Goal: Task Accomplishment & Management: Manage account settings

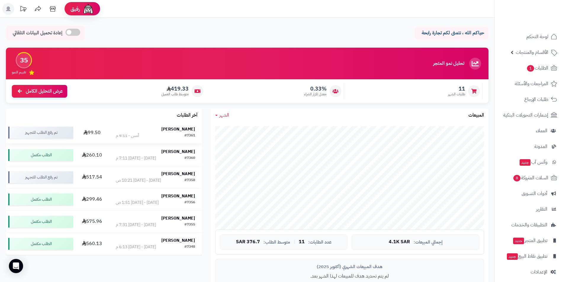
click at [179, 128] on strong "Sajjad Manzoor" at bounding box center [178, 129] width 34 height 6
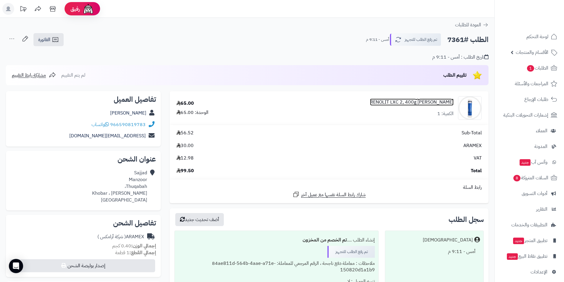
click at [434, 101] on link "[PERSON_NAME] RENOLIT LXC 2, 400g" at bounding box center [412, 102] width 84 height 7
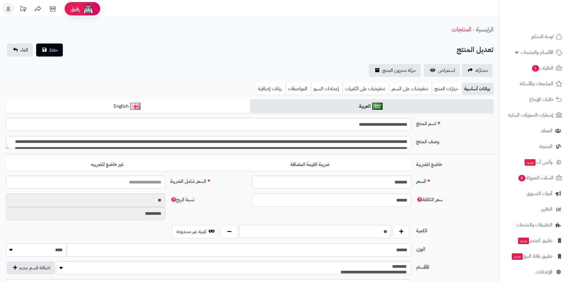
select select
type input "*****"
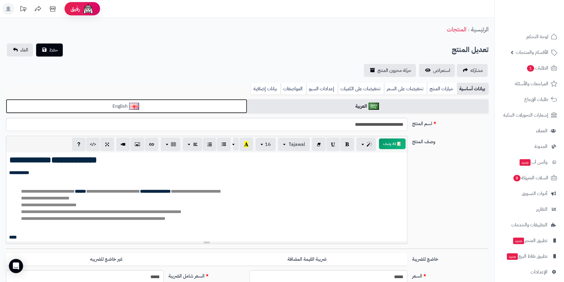
click at [171, 105] on link "English" at bounding box center [126, 106] width 241 height 15
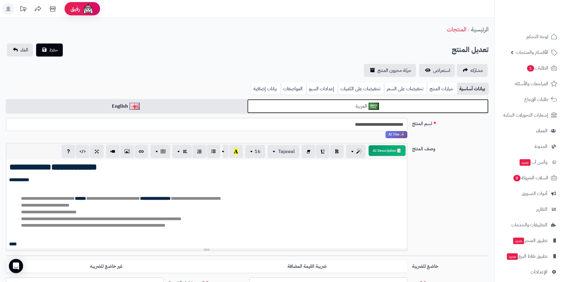
click at [274, 102] on link "العربية" at bounding box center [367, 106] width 241 height 15
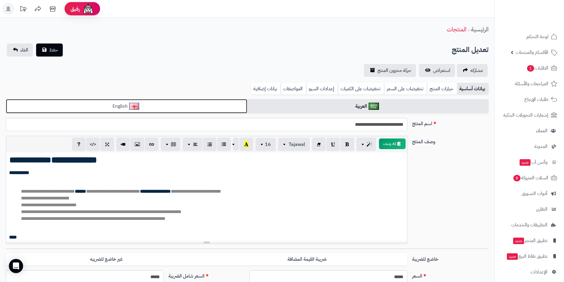
click at [150, 110] on link "English" at bounding box center [126, 106] width 241 height 15
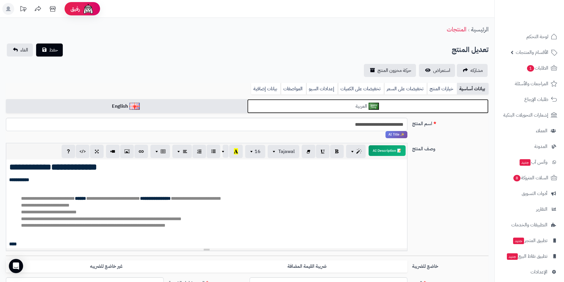
click at [259, 107] on link "العربية" at bounding box center [367, 106] width 241 height 15
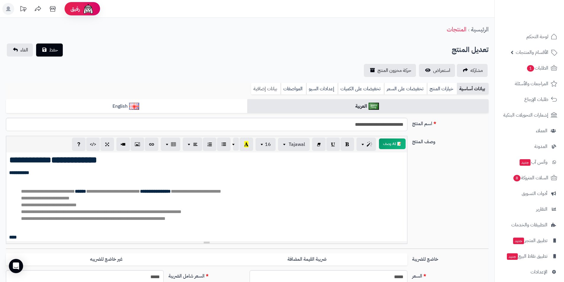
click at [270, 89] on link "بيانات إضافية" at bounding box center [266, 89] width 30 height 12
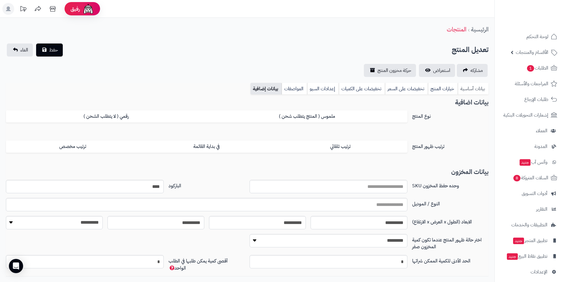
click at [471, 89] on link "بيانات أساسية" at bounding box center [473, 89] width 31 height 12
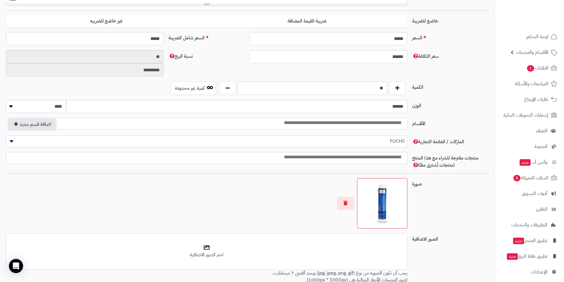
scroll to position [139, 0]
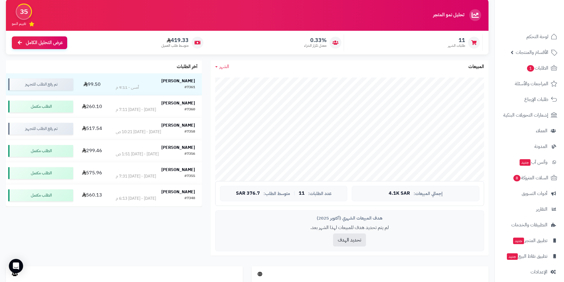
scroll to position [59, 0]
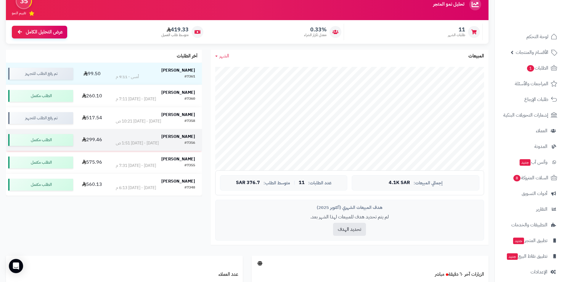
click at [171, 137] on strong "Abdulrahman Alhumud" at bounding box center [178, 137] width 34 height 6
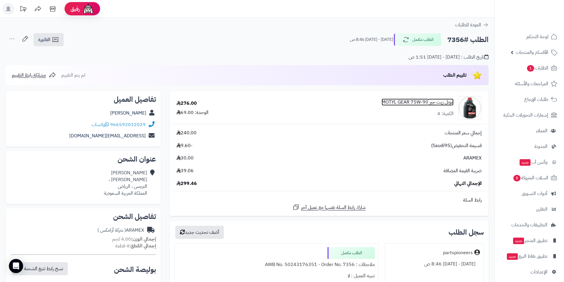
click at [402, 104] on link "موتل زيت جير MOTYL GEAR 75W-90" at bounding box center [418, 102] width 72 height 7
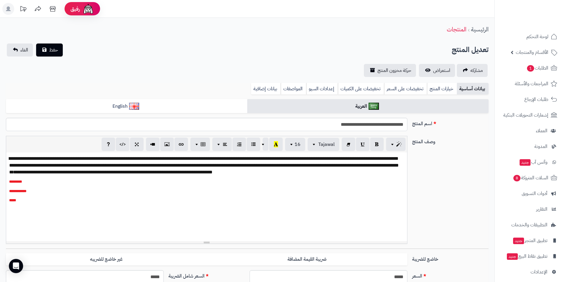
scroll to position [116, 0]
drag, startPoint x: 359, startPoint y: 125, endPoint x: 355, endPoint y: 125, distance: 4.1
click at [355, 125] on input "**********" at bounding box center [207, 124] width 402 height 13
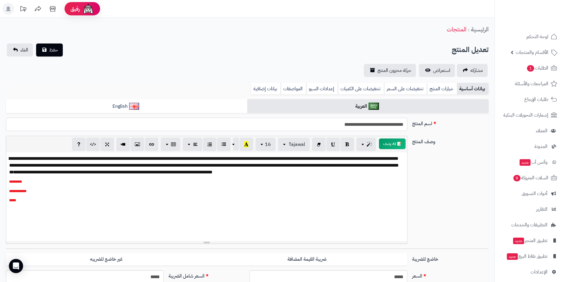
type input "**********"
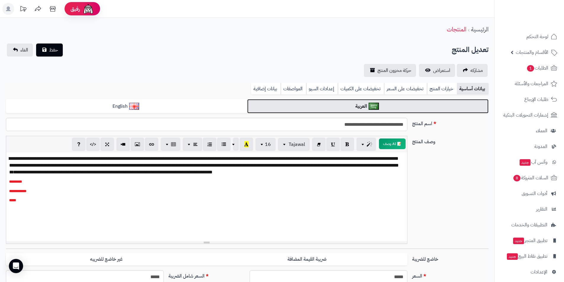
click at [368, 107] on link "العربية" at bounding box center [367, 106] width 241 height 15
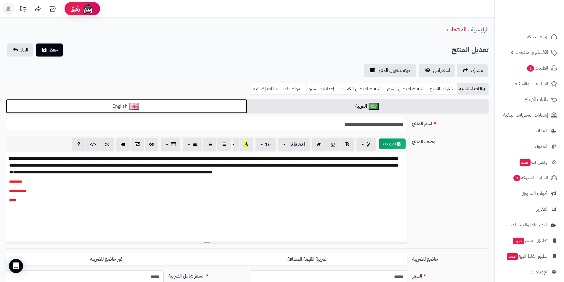
click at [211, 108] on link "English" at bounding box center [126, 106] width 241 height 15
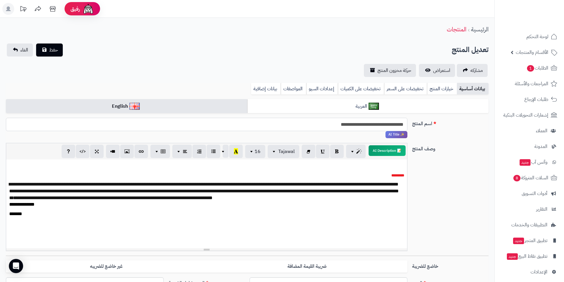
drag, startPoint x: 366, startPoint y: 124, endPoint x: 356, endPoint y: 124, distance: 9.5
click at [356, 124] on input "**********" at bounding box center [207, 124] width 402 height 13
click at [361, 124] on input "**********" at bounding box center [207, 124] width 402 height 13
drag, startPoint x: 367, startPoint y: 124, endPoint x: 362, endPoint y: 125, distance: 5.0
click at [362, 125] on input "**********" at bounding box center [207, 124] width 402 height 13
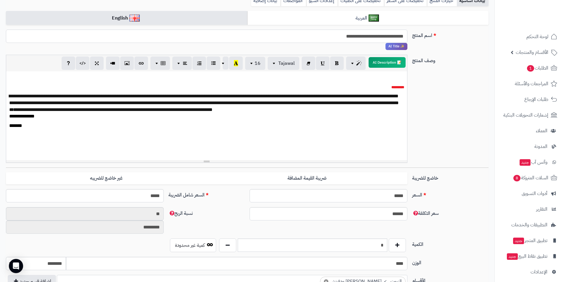
scroll to position [148, 0]
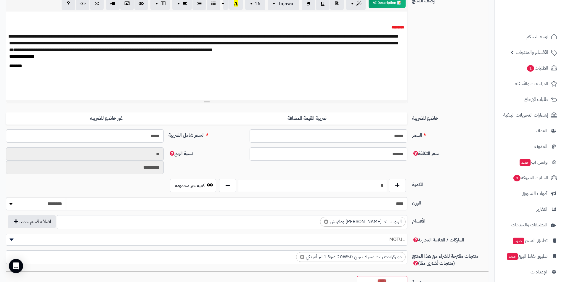
type input "**********"
click at [376, 185] on input "*" at bounding box center [313, 185] width 150 height 13
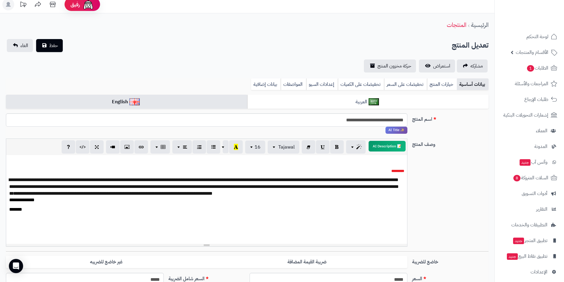
scroll to position [0, 0]
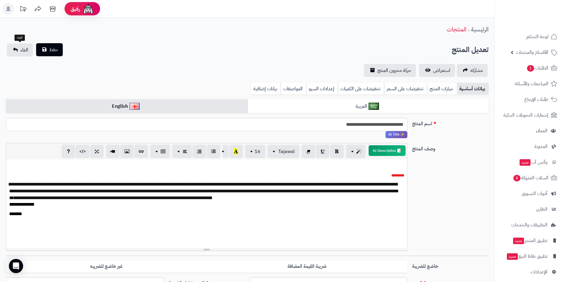
type input "*"
click at [45, 48] on button "حفظ" at bounding box center [49, 49] width 27 height 13
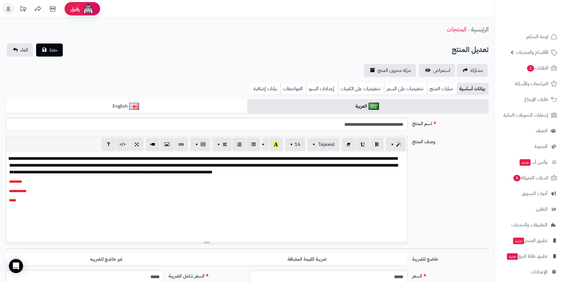
scroll to position [118, 0]
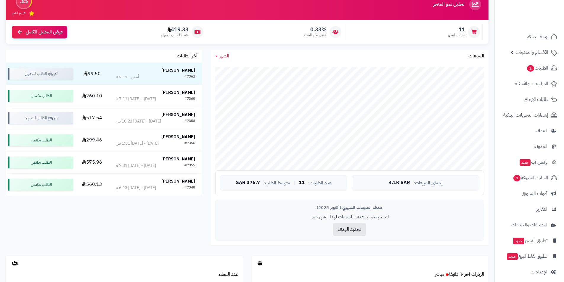
scroll to position [59, 0]
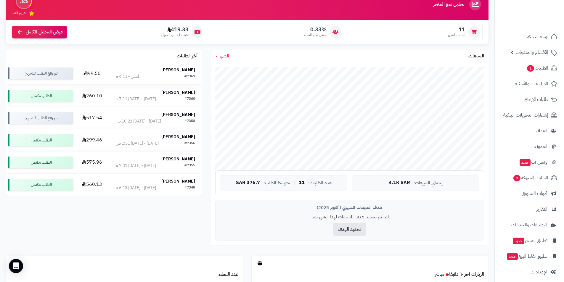
click at [171, 70] on strong "[PERSON_NAME]" at bounding box center [178, 70] width 34 height 6
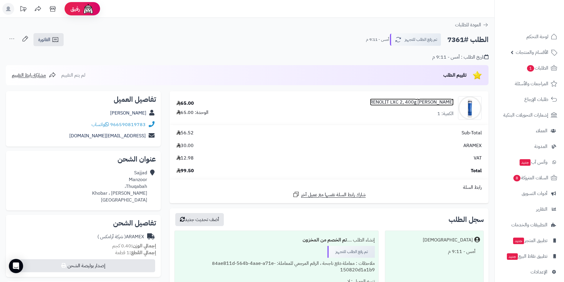
click at [424, 100] on link "[PERSON_NAME] RENOLIT LXC 2, 400g" at bounding box center [412, 102] width 84 height 7
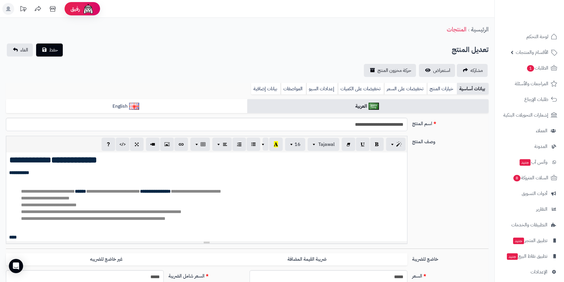
select select
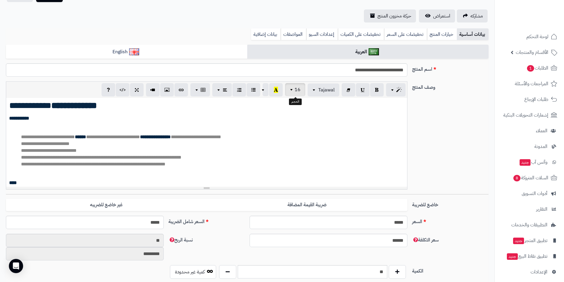
scroll to position [118, 0]
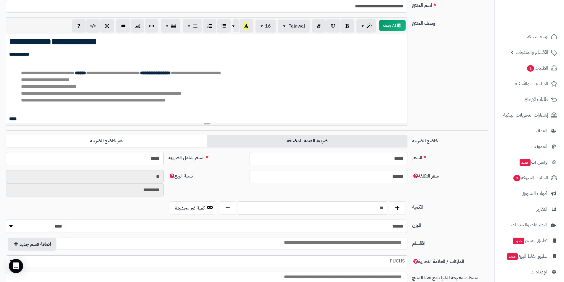
click at [273, 137] on label "ضريبة القيمة المضافة" at bounding box center [307, 141] width 201 height 12
click at [367, 203] on input "**" at bounding box center [313, 207] width 150 height 13
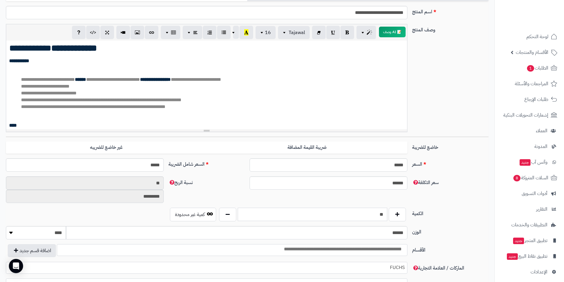
scroll to position [148, 0]
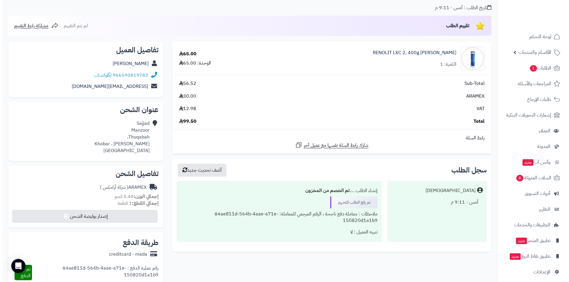
scroll to position [148, 0]
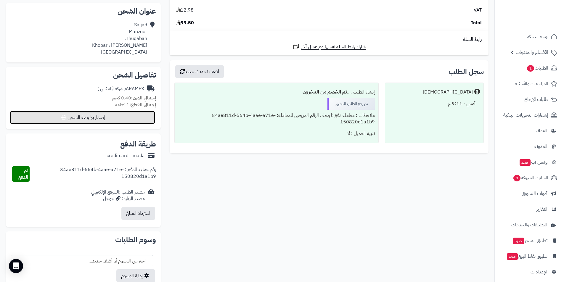
click at [93, 117] on button "إصدار بوليصة الشحن" at bounding box center [82, 117] width 145 height 13
select select "******"
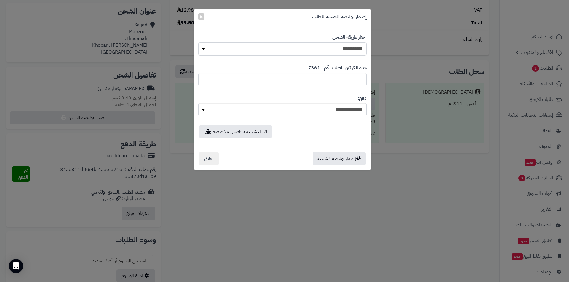
click at [247, 47] on select "**********" at bounding box center [282, 48] width 168 height 13
click at [198, 42] on select "**********" at bounding box center [282, 48] width 168 height 13
click at [319, 153] on button "إصدار بوليصة الشحنة" at bounding box center [338, 159] width 53 height 14
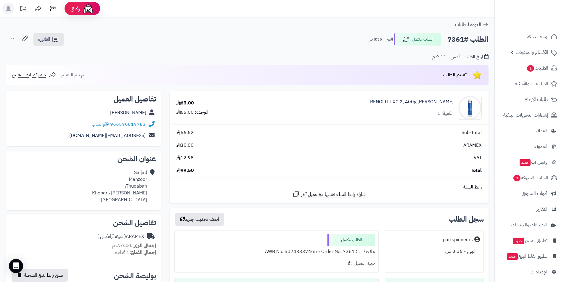
scroll to position [118, 0]
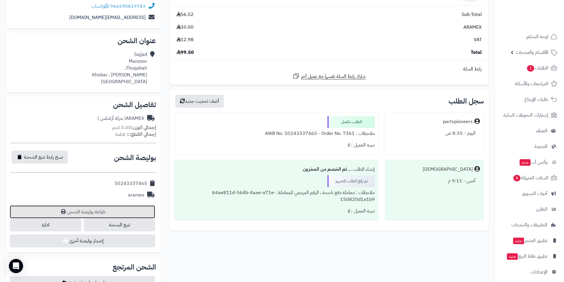
click at [93, 216] on link "طباعة بوليصة الشحن" at bounding box center [82, 212] width 145 height 13
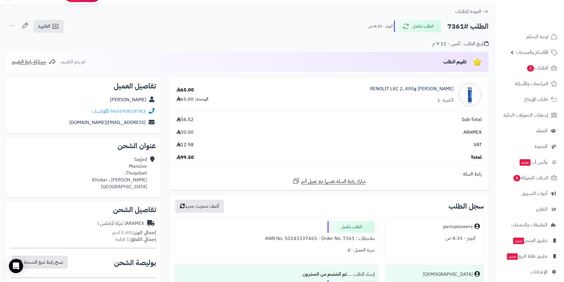
scroll to position [0, 0]
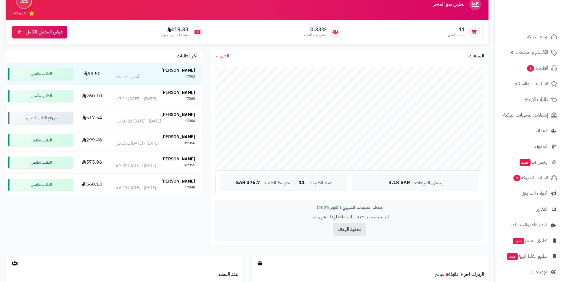
scroll to position [59, 0]
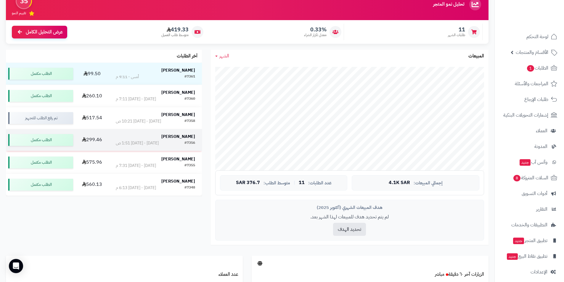
click at [174, 137] on strong "Abdulrahman Alhumud" at bounding box center [178, 137] width 34 height 6
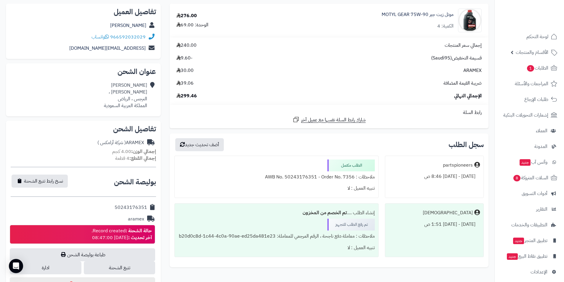
scroll to position [178, 0]
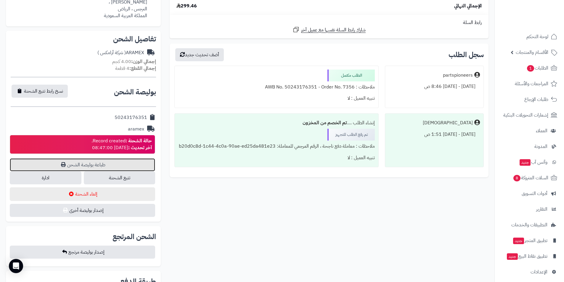
click at [86, 168] on link "طباعة بوليصة الشحن" at bounding box center [82, 164] width 145 height 13
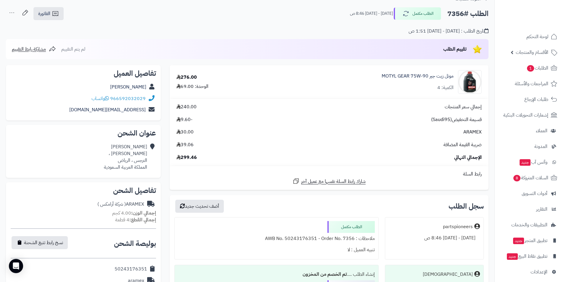
scroll to position [0, 0]
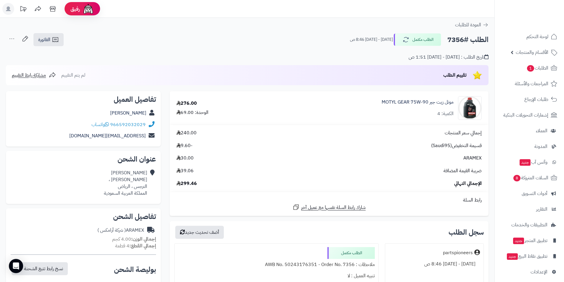
drag, startPoint x: 194, startPoint y: 183, endPoint x: 170, endPoint y: 185, distance: 24.4
click at [170, 185] on td "إجمالي سعر المنتجات 240.00 قسيمة التخفيض(Saudi95) -9.60 ARAMEX 30.00 ضريبة القي…" at bounding box center [329, 158] width 319 height 67
drag, startPoint x: 182, startPoint y: 145, endPoint x: 191, endPoint y: 145, distance: 8.6
click at [191, 145] on span "-9.60" at bounding box center [185, 145] width 16 height 7
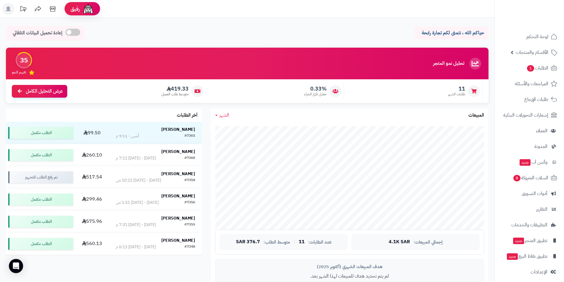
scroll to position [59, 0]
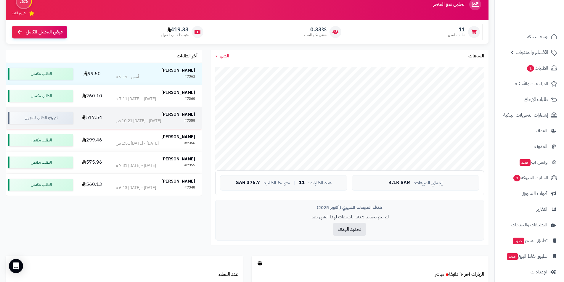
click at [188, 113] on strong "[PERSON_NAME]" at bounding box center [178, 114] width 34 height 6
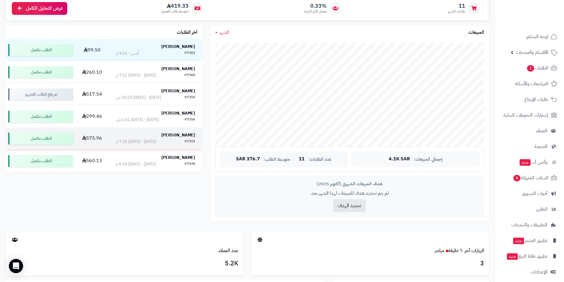
scroll to position [118, 0]
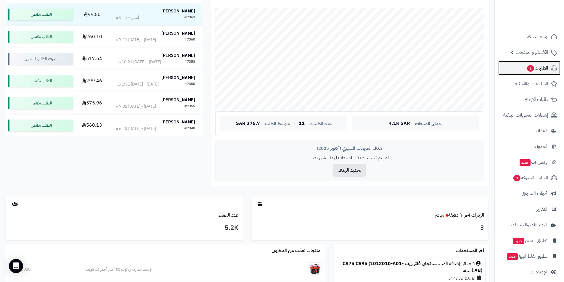
click at [534, 63] on link "الطلبات 1" at bounding box center [529, 68] width 62 height 14
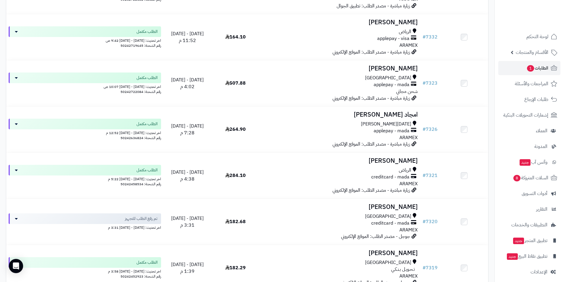
scroll to position [800, 0]
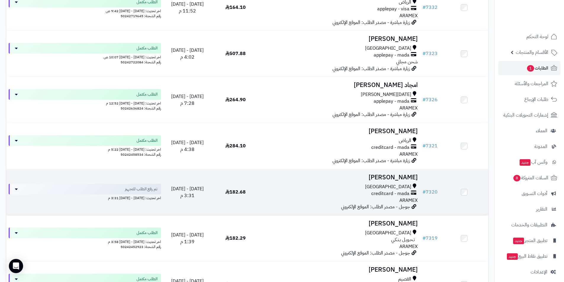
click at [401, 177] on h3 "حسام الجحدلي" at bounding box center [340, 177] width 156 height 7
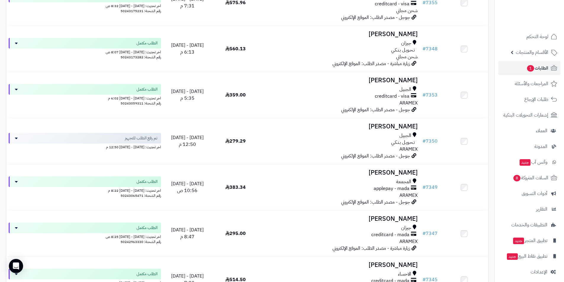
scroll to position [296, 0]
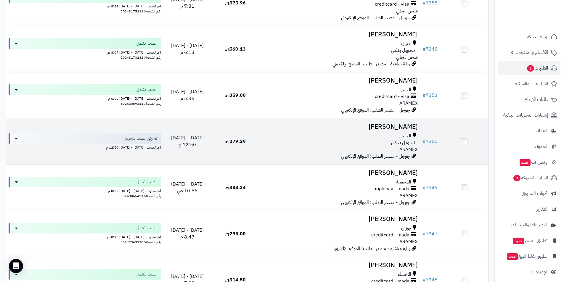
click at [403, 126] on h3 "[PERSON_NAME]" at bounding box center [340, 127] width 156 height 7
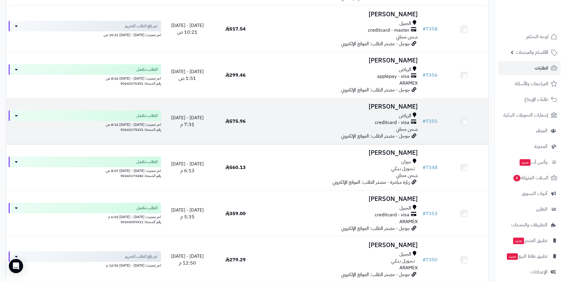
scroll to position [59, 0]
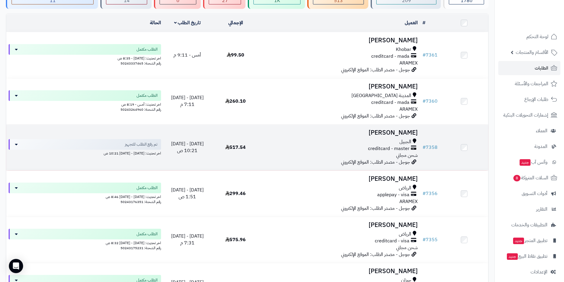
click at [398, 133] on h3 "[PERSON_NAME]" at bounding box center [340, 132] width 156 height 7
